Goal: Task Accomplishment & Management: Use online tool/utility

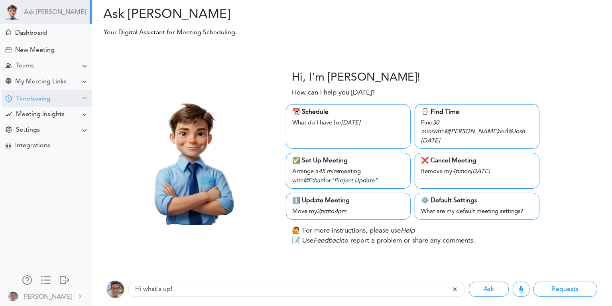
click at [59, 100] on div "Timeboxing" at bounding box center [47, 98] width 90 height 17
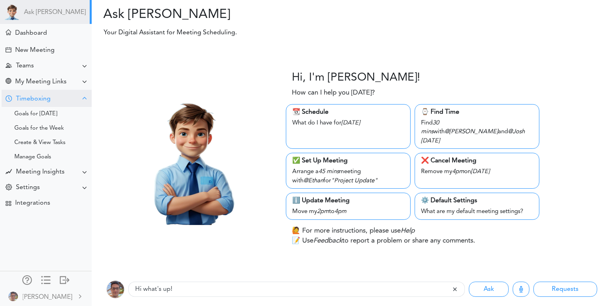
click at [59, 100] on div "Timeboxing" at bounding box center [47, 98] width 90 height 17
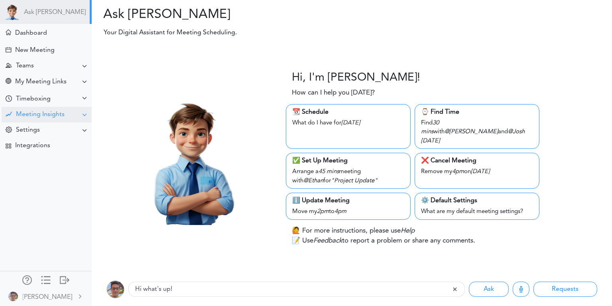
click at [55, 116] on div "Meeting Insights" at bounding box center [40, 115] width 49 height 8
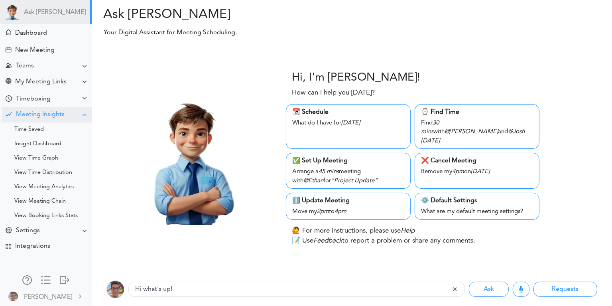
click at [55, 116] on div "Meeting Insights" at bounding box center [40, 115] width 49 height 8
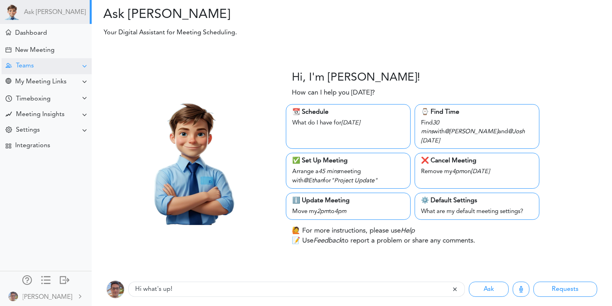
click at [64, 69] on div "Teams" at bounding box center [47, 66] width 90 height 16
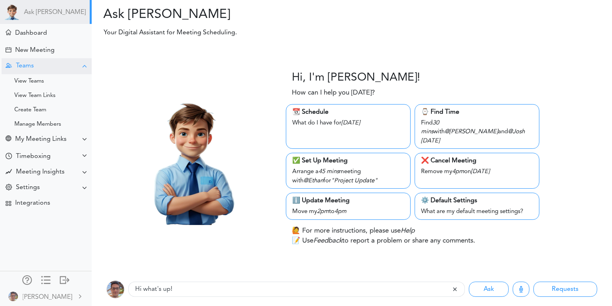
click at [55, 70] on div "Teams" at bounding box center [47, 66] width 90 height 16
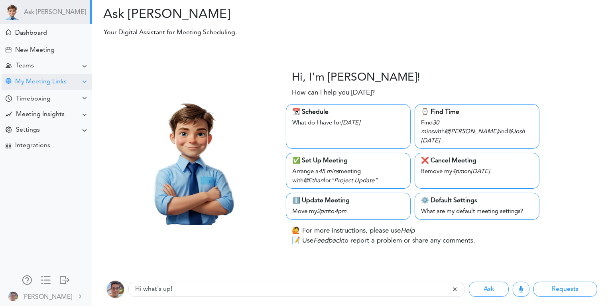
click at [55, 83] on div "My Meeting Links" at bounding box center [40, 82] width 51 height 8
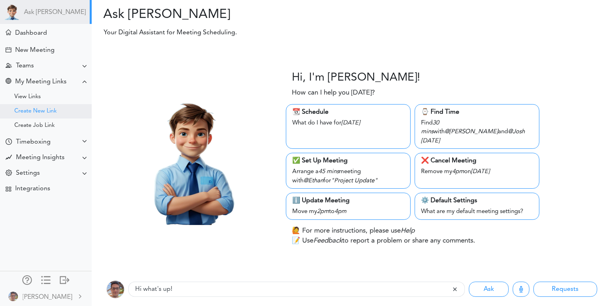
click at [59, 114] on div "Create New Link" at bounding box center [46, 111] width 92 height 14
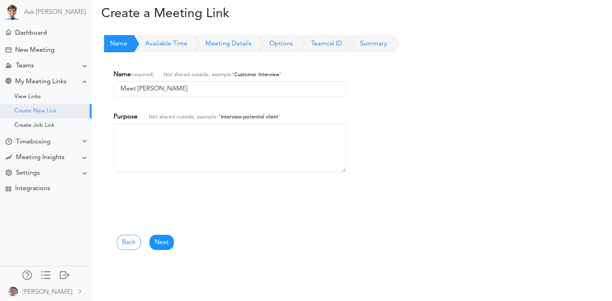
click at [280, 48] on link "Options" at bounding box center [272, 44] width 41 height 18
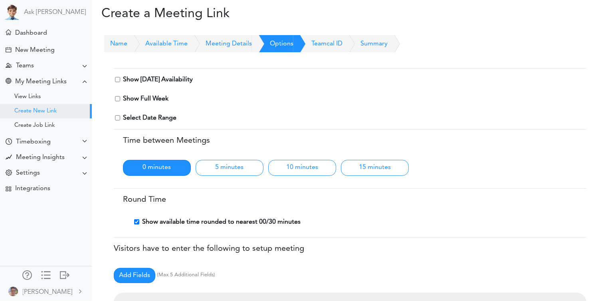
click at [127, 48] on link "Name" at bounding box center [115, 44] width 23 height 18
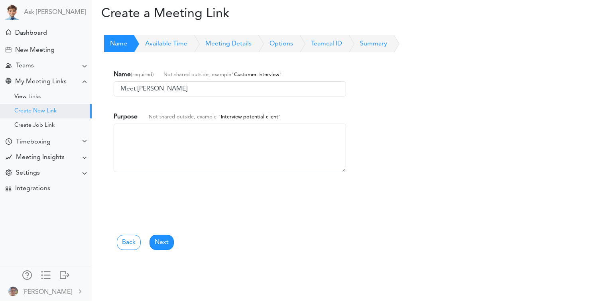
click at [170, 43] on link "Available Time" at bounding box center [157, 44] width 60 height 18
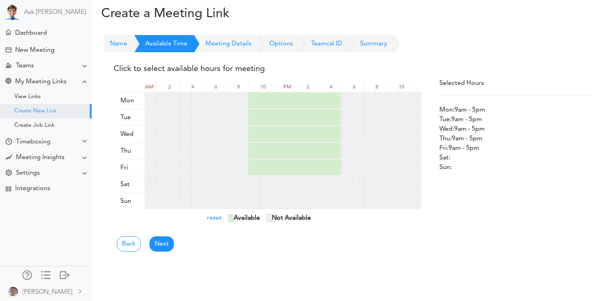
click at [127, 43] on link "Name" at bounding box center [115, 44] width 23 height 18
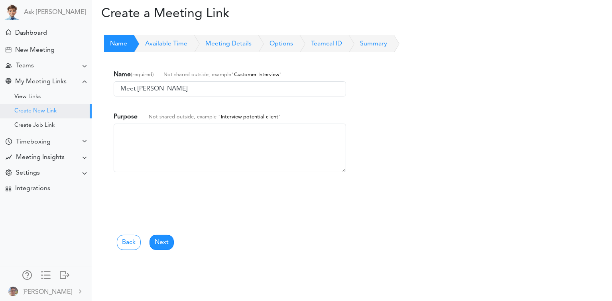
click at [221, 42] on link "Meeting Details" at bounding box center [219, 44] width 64 height 18
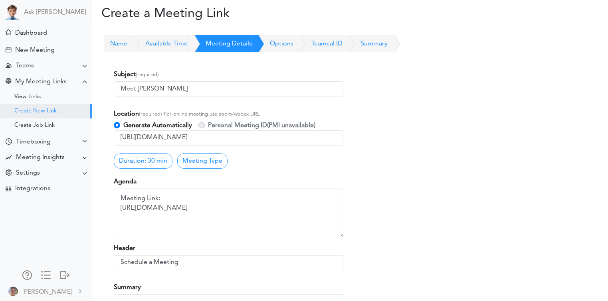
drag, startPoint x: 271, startPoint y: 47, endPoint x: 268, endPoint y: 51, distance: 4.8
click at [272, 47] on link "Options" at bounding box center [272, 44] width 41 height 18
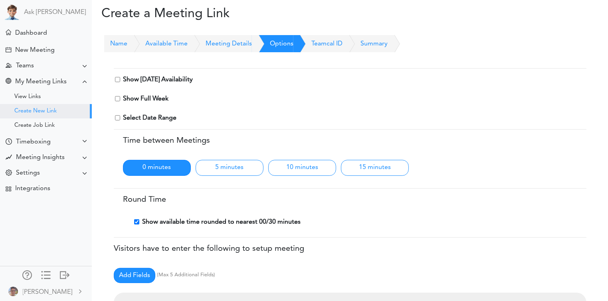
click at [342, 44] on link "Teamcal ID" at bounding box center [317, 44] width 49 height 18
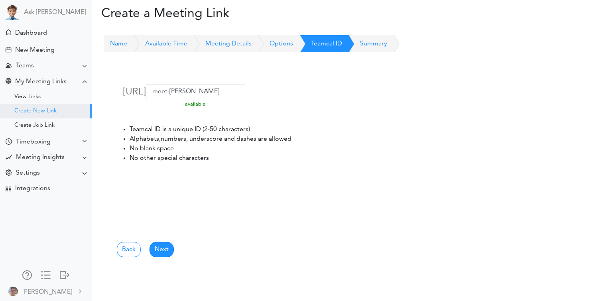
click at [291, 44] on link "Options" at bounding box center [272, 44] width 41 height 18
